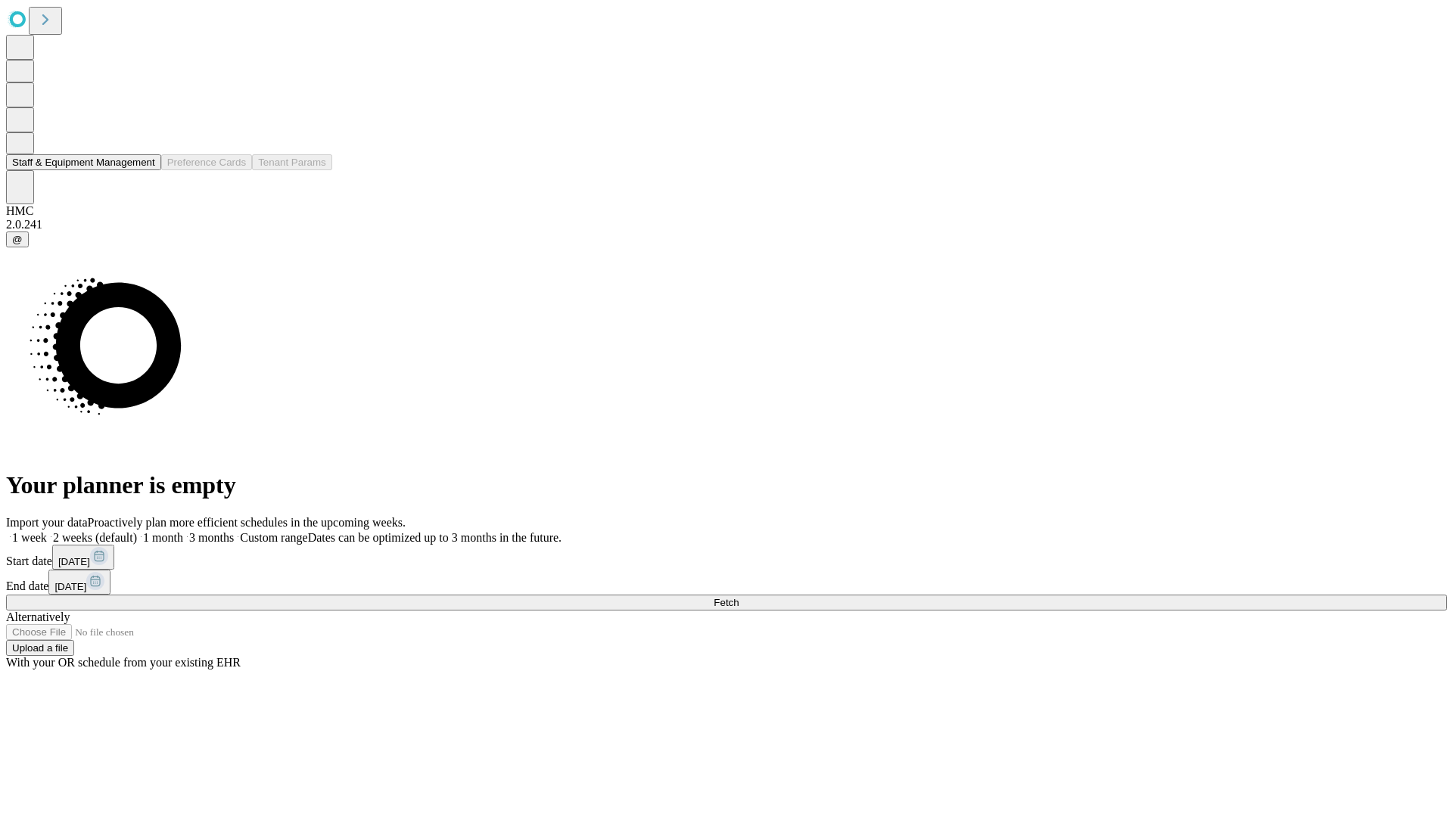
click at [145, 170] on button "Staff & Equipment Management" at bounding box center [83, 162] width 155 height 16
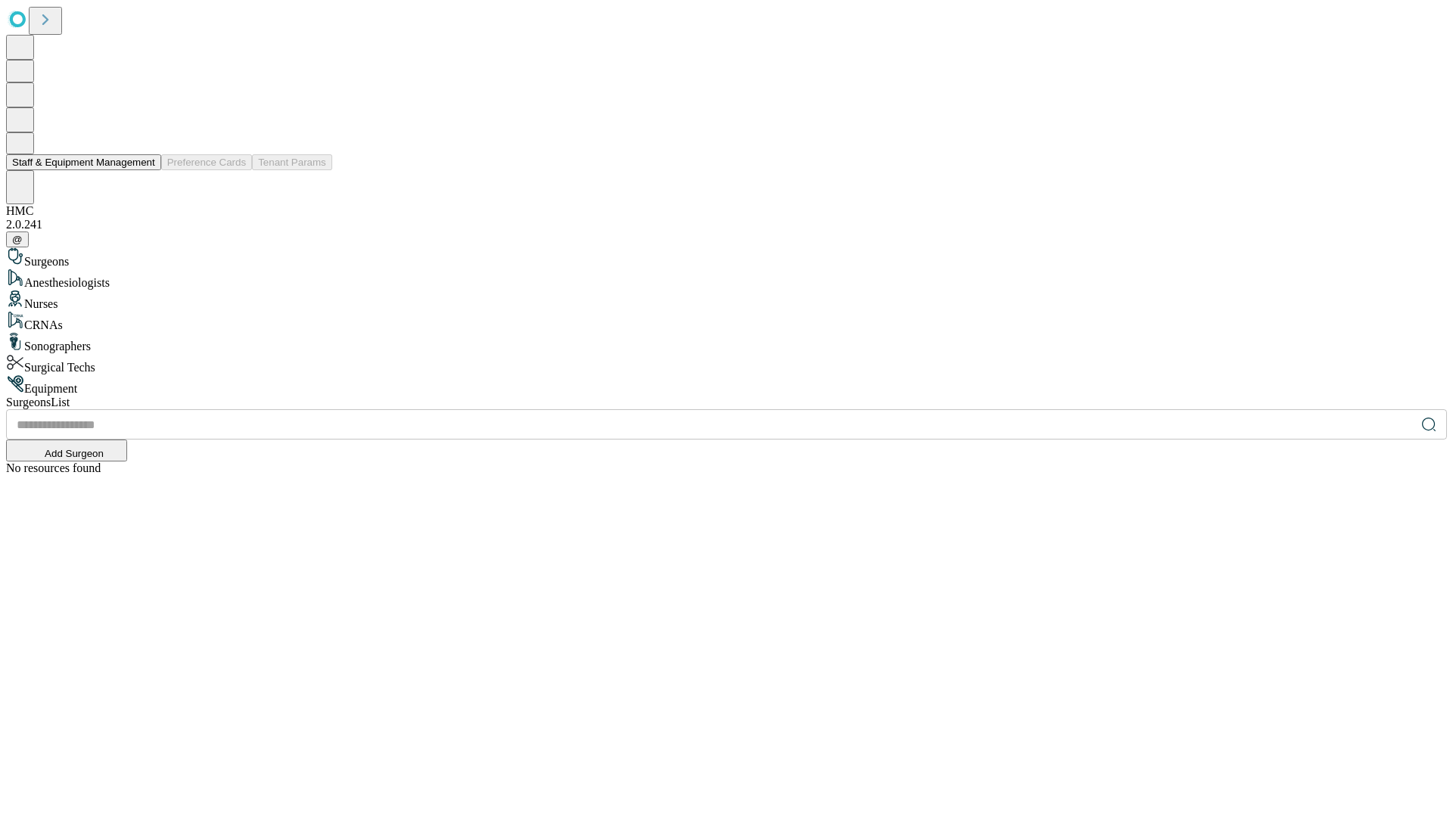
click at [145, 170] on button "Staff & Equipment Management" at bounding box center [83, 162] width 155 height 16
